Goal: Information Seeking & Learning: Learn about a topic

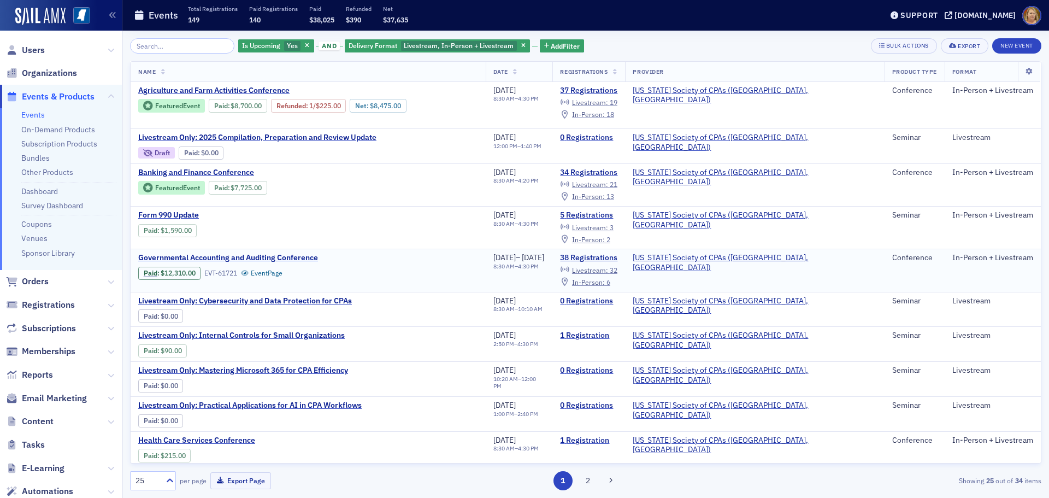
click at [263, 253] on span "Governmental Accounting and Auditing Conference" at bounding box center [230, 258] width 184 height 10
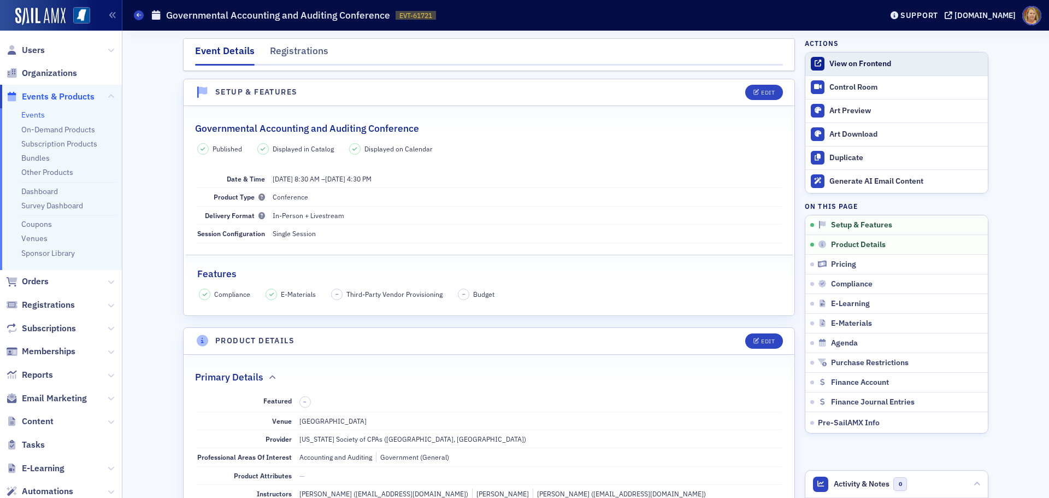
click at [840, 68] on div "View on Frontend" at bounding box center [905, 64] width 153 height 10
click at [137, 14] on icon at bounding box center [139, 15] width 4 height 5
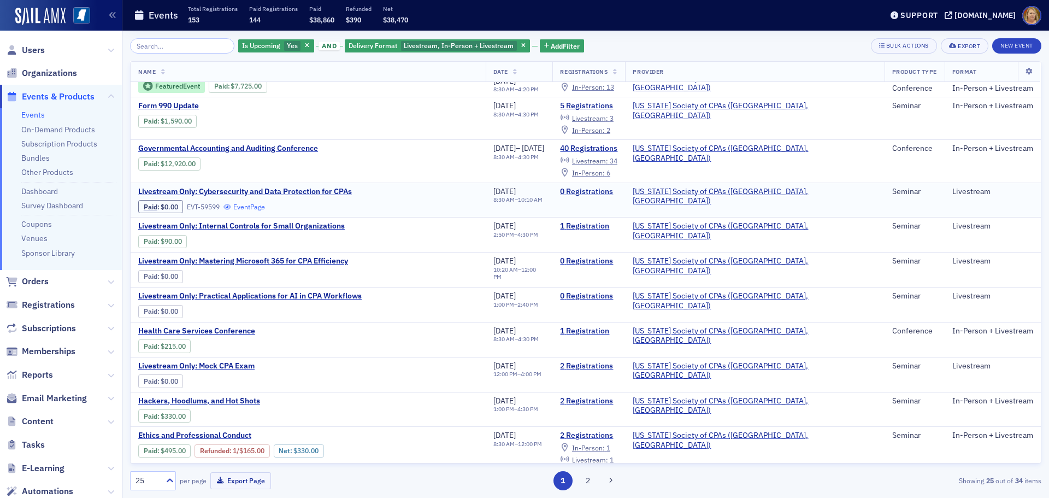
scroll to position [164, 0]
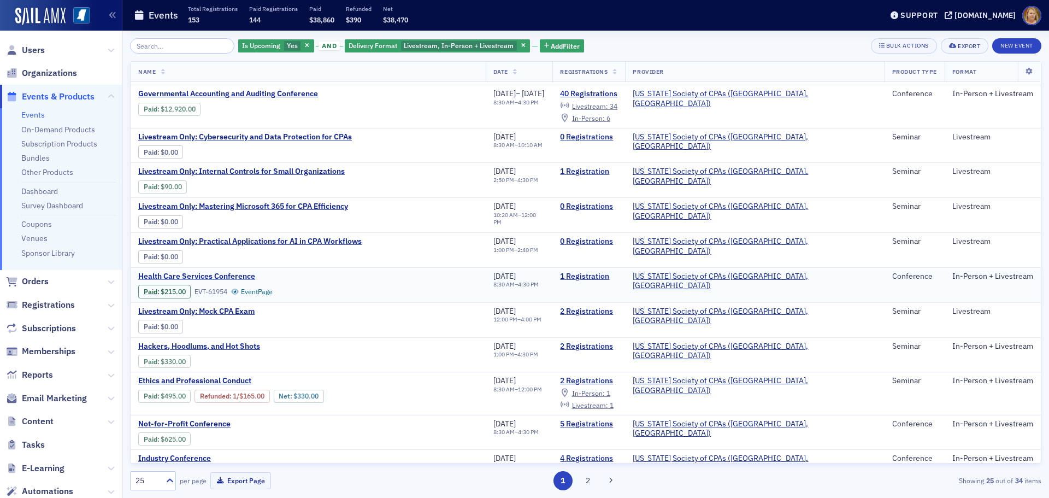
click at [244, 272] on span "Health Care Services Conference" at bounding box center [230, 276] width 184 height 10
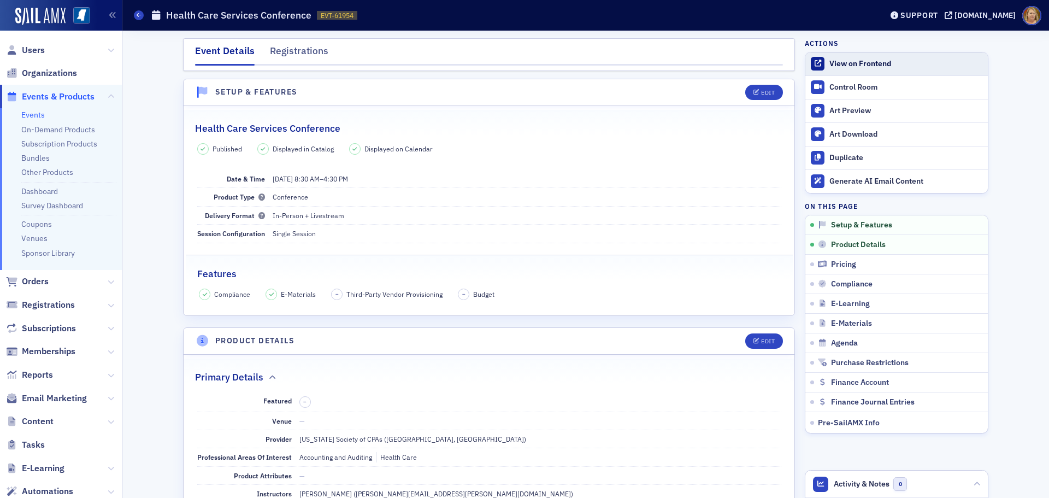
click at [835, 65] on div "View on Frontend" at bounding box center [905, 64] width 153 height 10
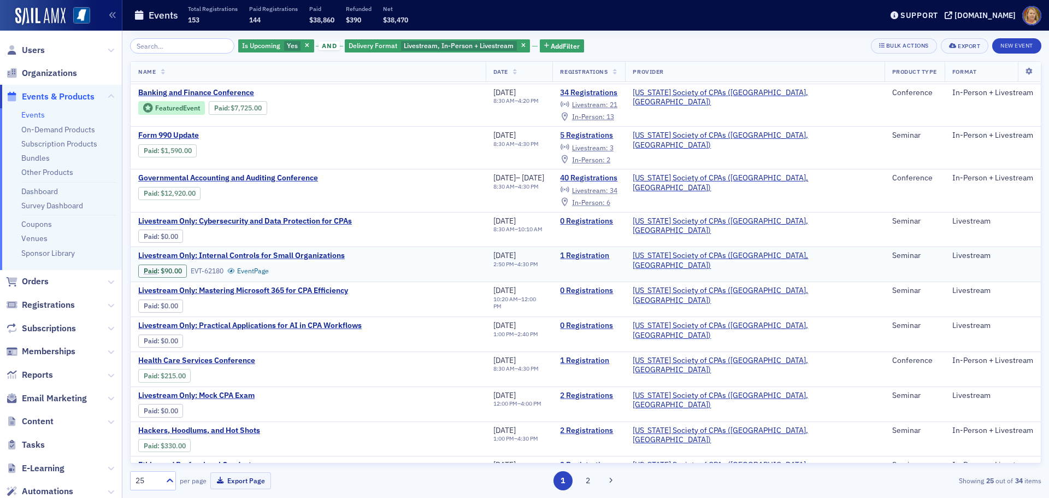
scroll to position [109, 0]
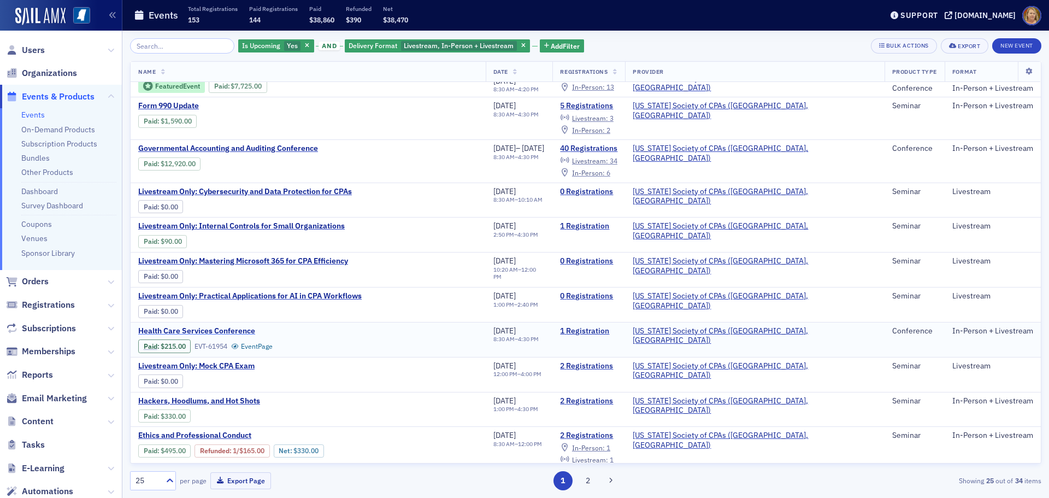
click at [242, 326] on span "Health Care Services Conference" at bounding box center [230, 331] width 184 height 10
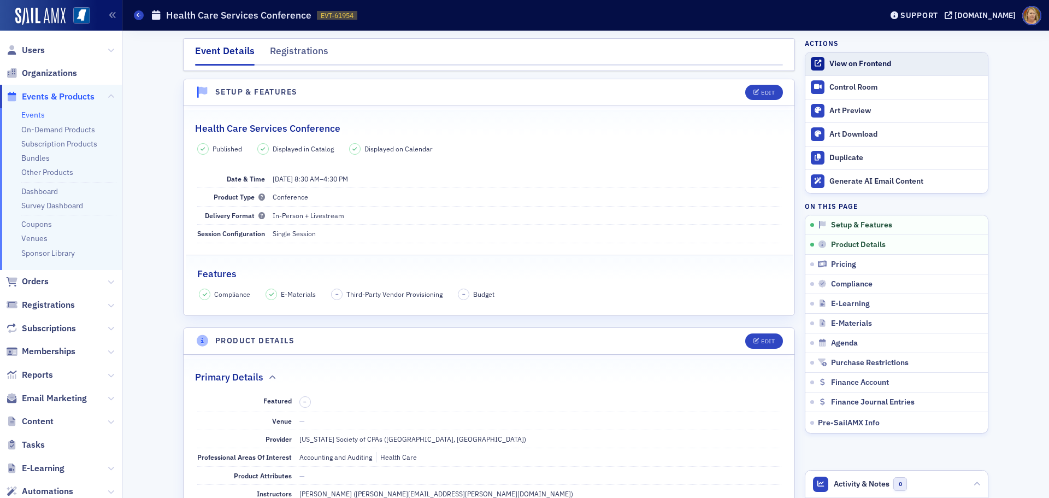
click at [837, 64] on div "View on Frontend" at bounding box center [905, 64] width 153 height 10
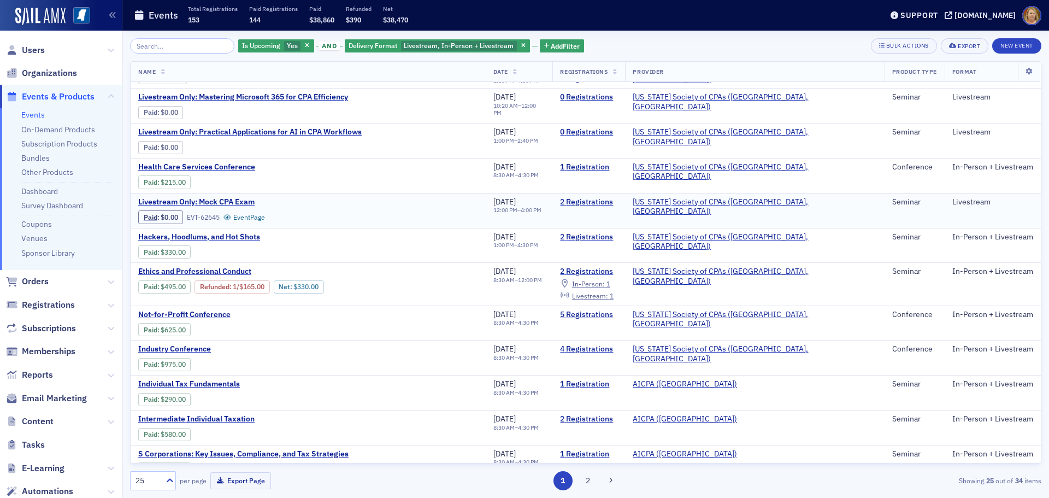
scroll to position [328, 0]
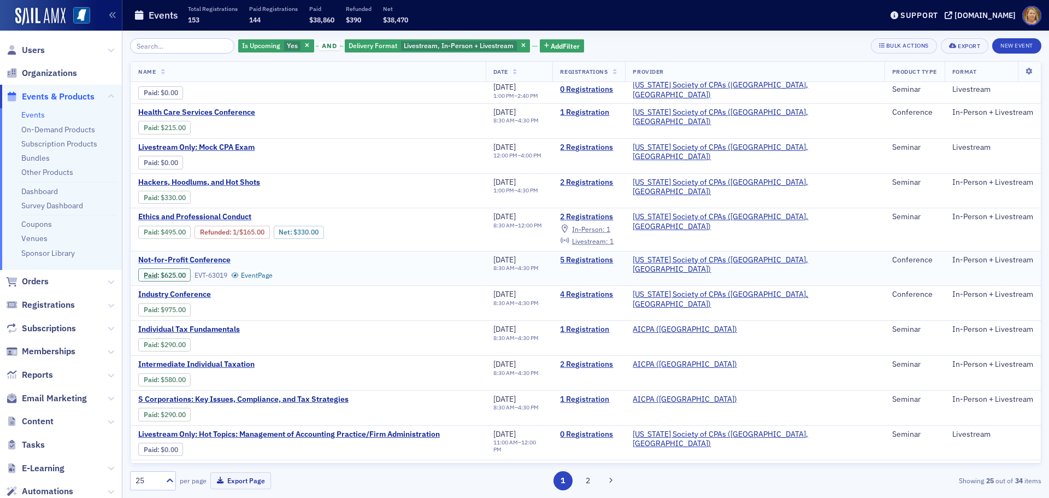
click at [220, 255] on span "Not-for-Profit Conference" at bounding box center [230, 260] width 184 height 10
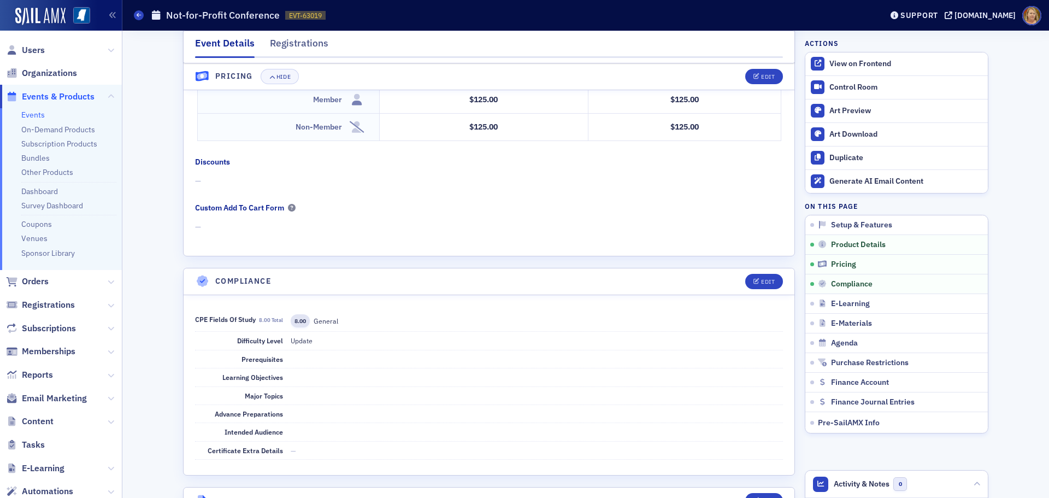
scroll to position [1093, 0]
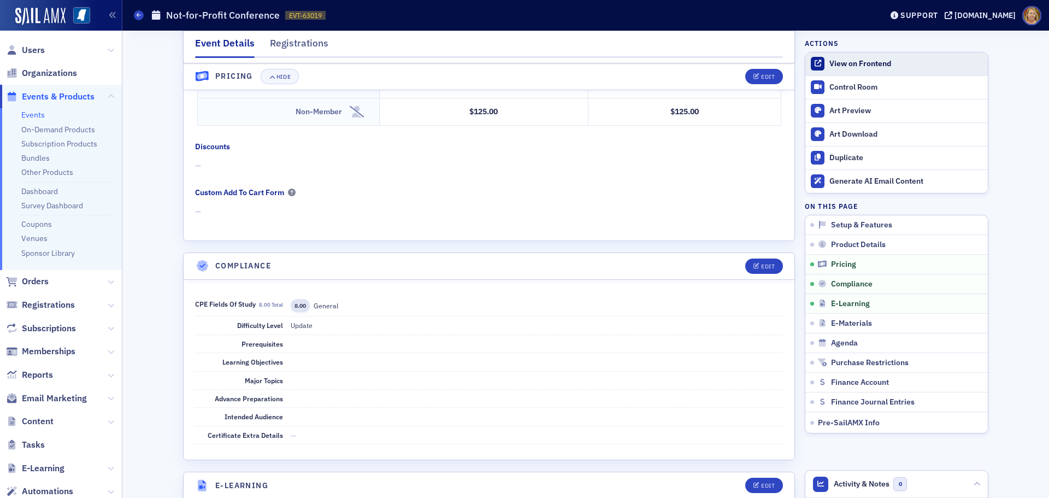
click at [831, 63] on div "View on Frontend" at bounding box center [905, 64] width 153 height 10
